Goal: Task Accomplishment & Management: Manage account settings

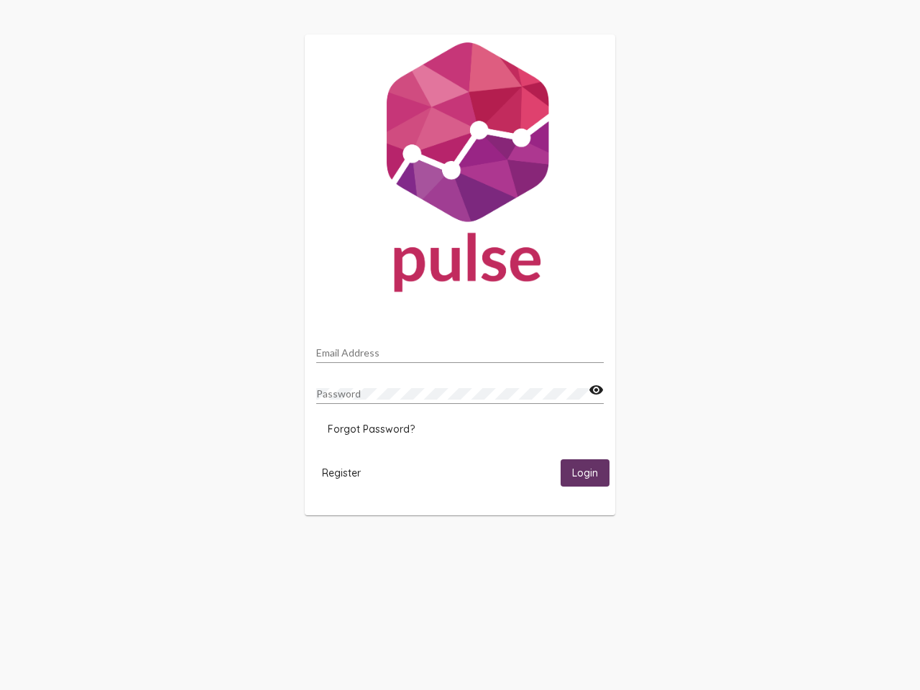
click at [460, 349] on input "Email Address" at bounding box center [460, 353] width 288 height 12
click at [596, 390] on mat-icon "visibility" at bounding box center [596, 390] width 15 height 17
click at [371, 429] on span "Forgot Password?" at bounding box center [371, 429] width 87 height 13
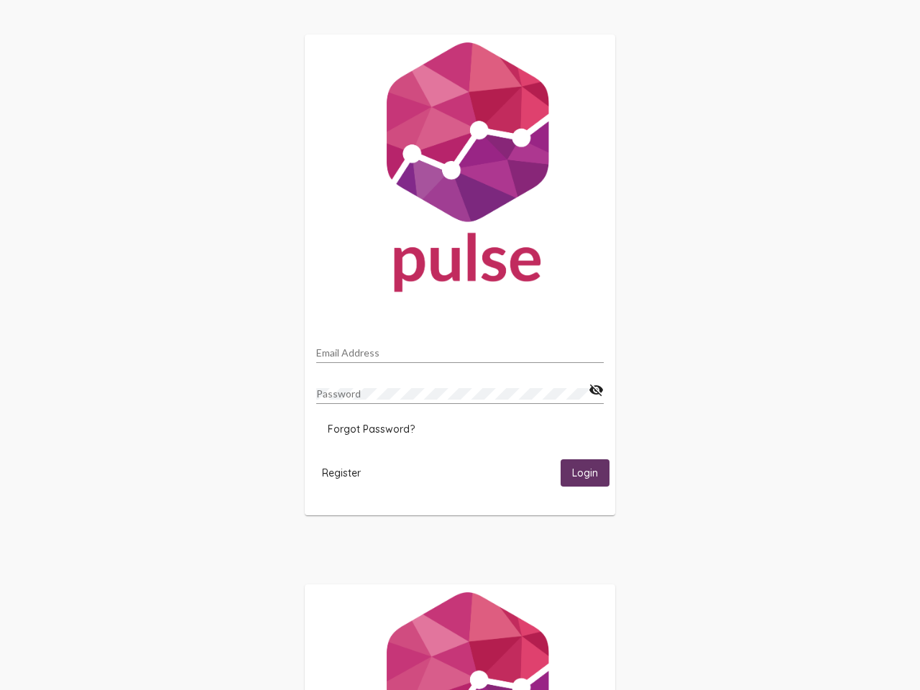
click at [341, 472] on span "Register" at bounding box center [341, 473] width 39 height 13
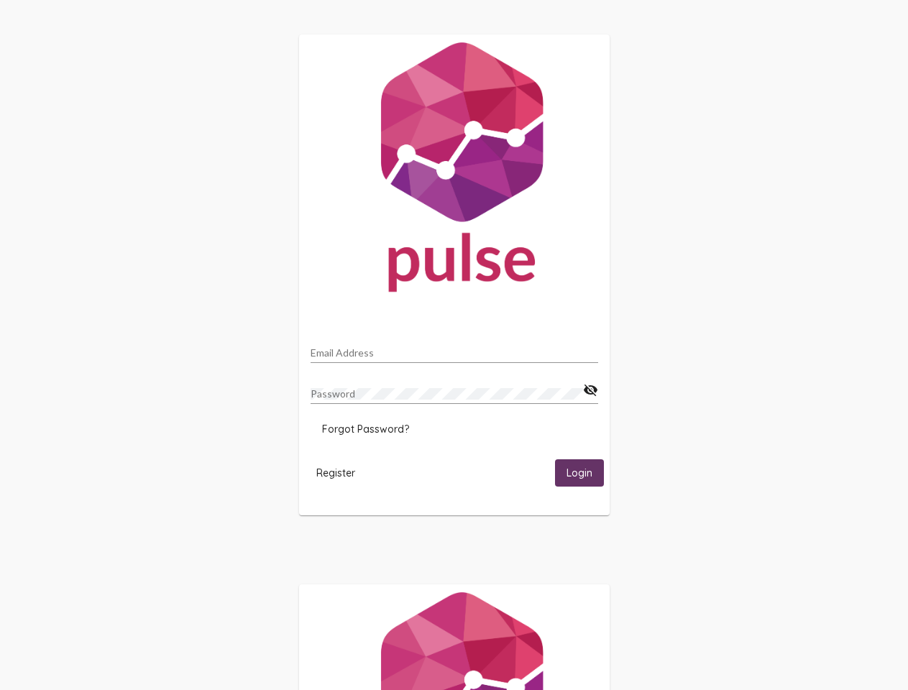
click at [585, 472] on html "Email Address Password visibility_off Forgot Password? Register Login" at bounding box center [454, 465] width 908 height 931
